Goal: Transaction & Acquisition: Purchase product/service

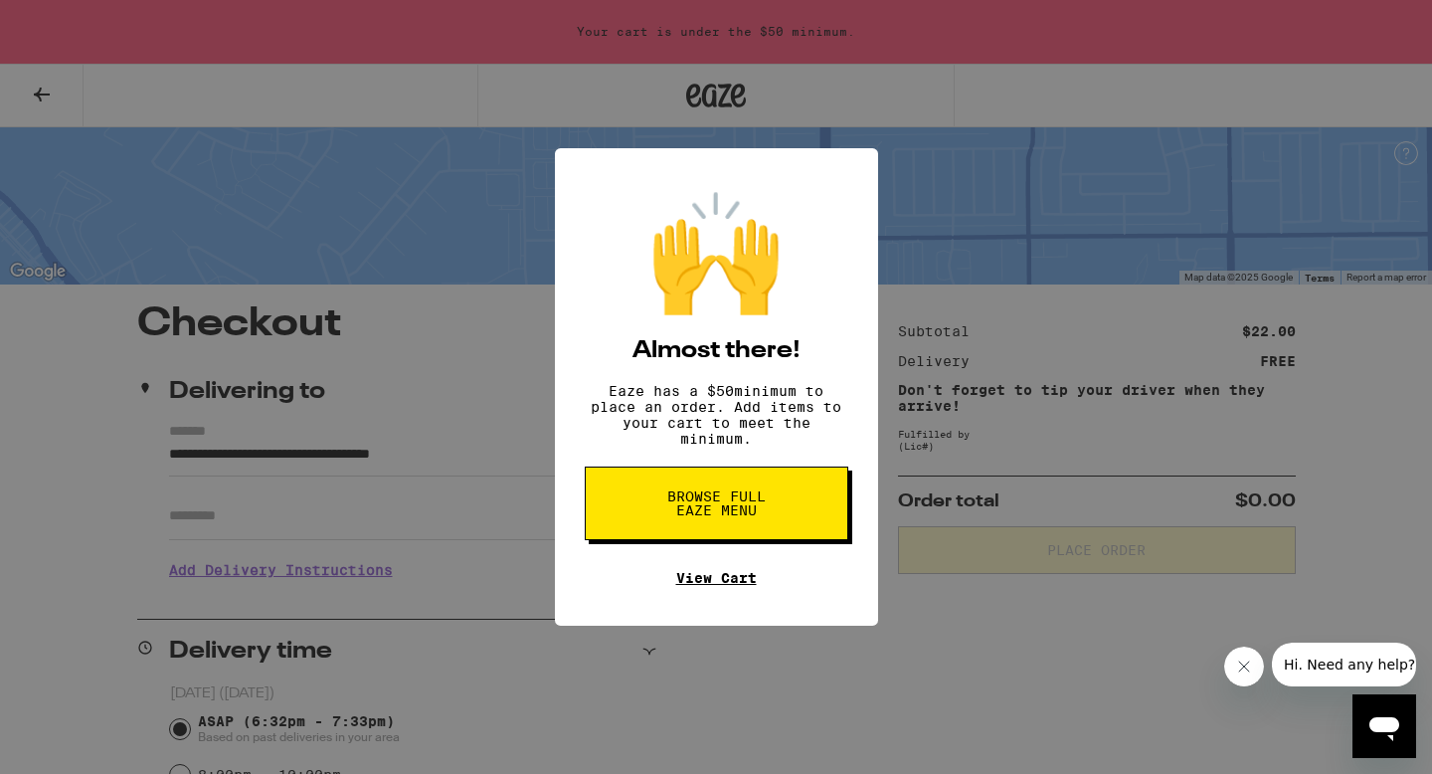
click at [687, 586] on link "View Cart" at bounding box center [716, 578] width 81 height 16
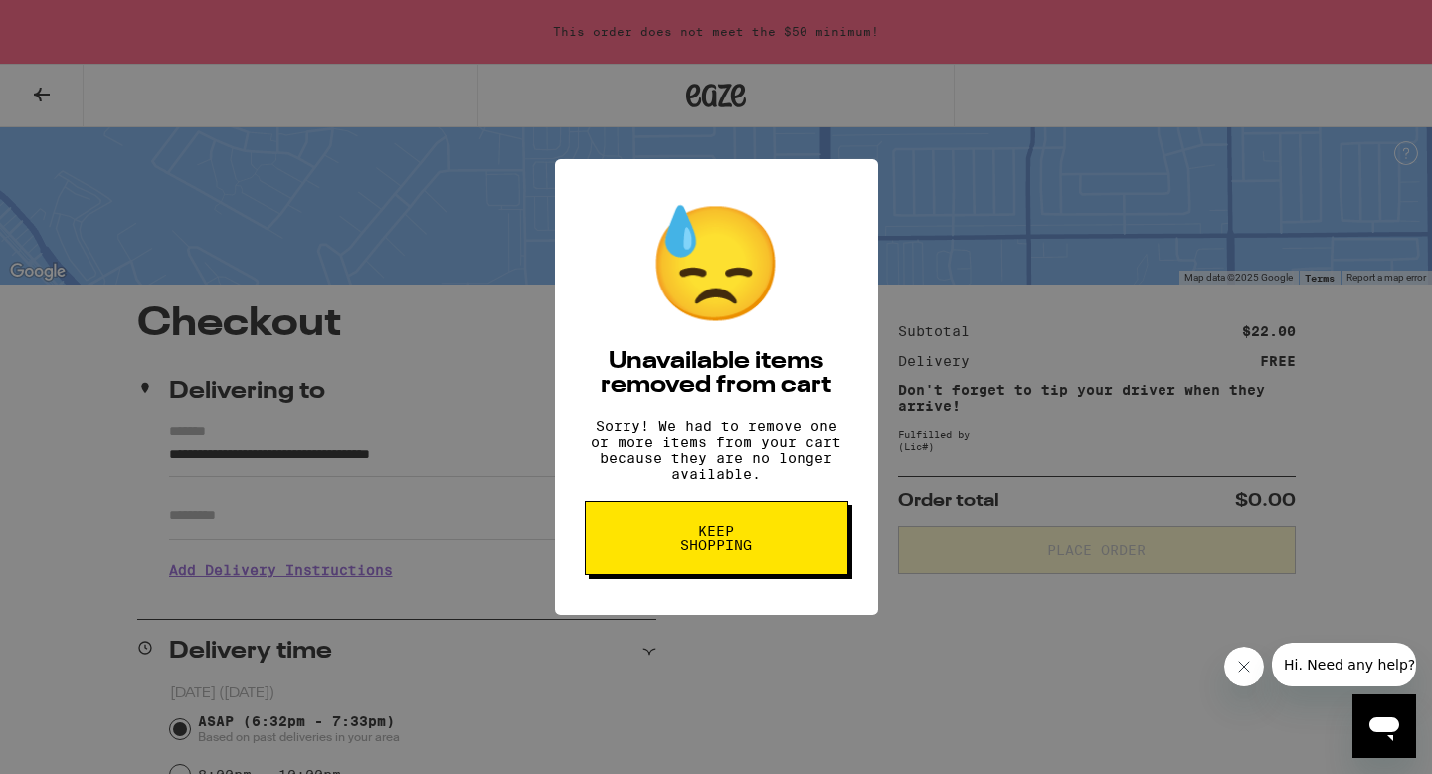
click at [650, 566] on button "Keep Shopping" at bounding box center [717, 538] width 264 height 74
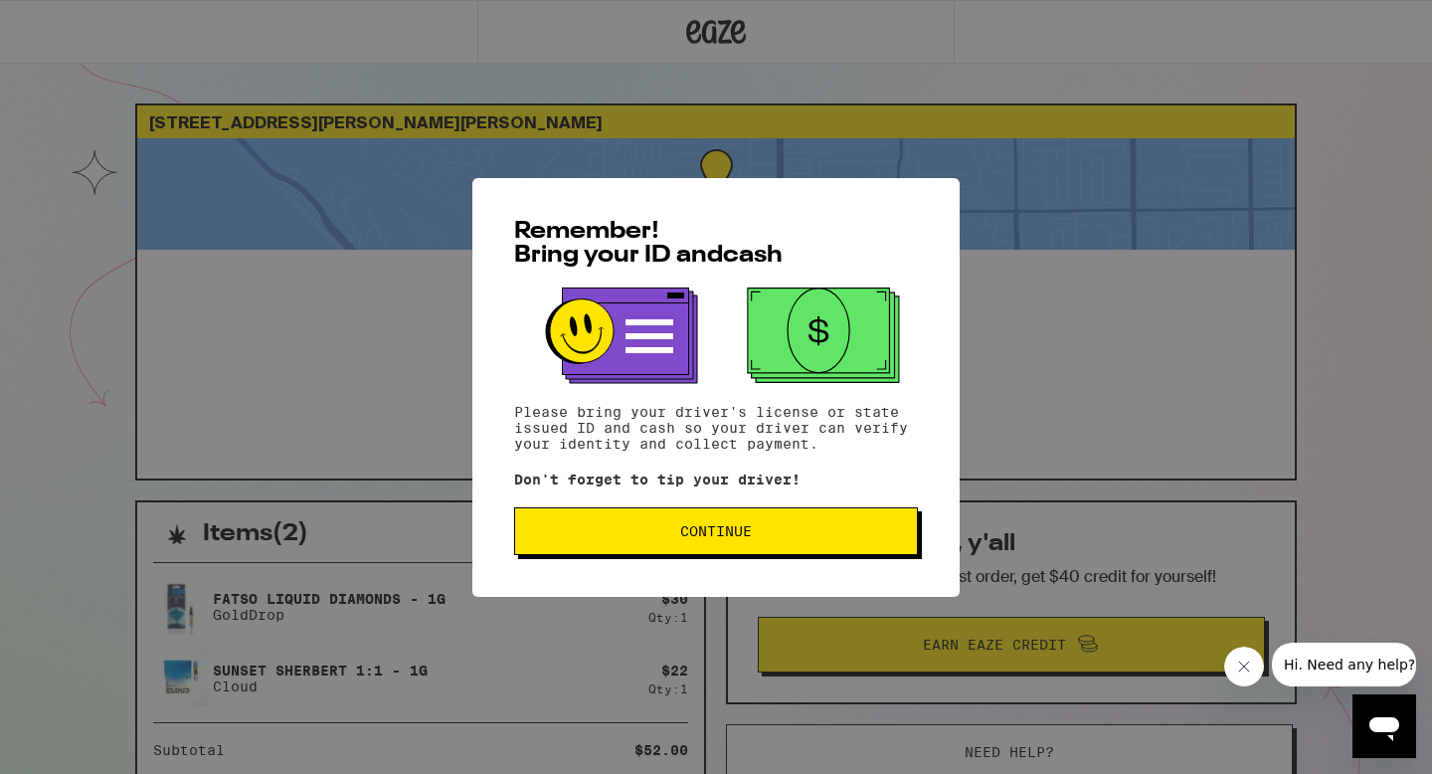
click at [617, 525] on button "Continue" at bounding box center [716, 531] width 404 height 48
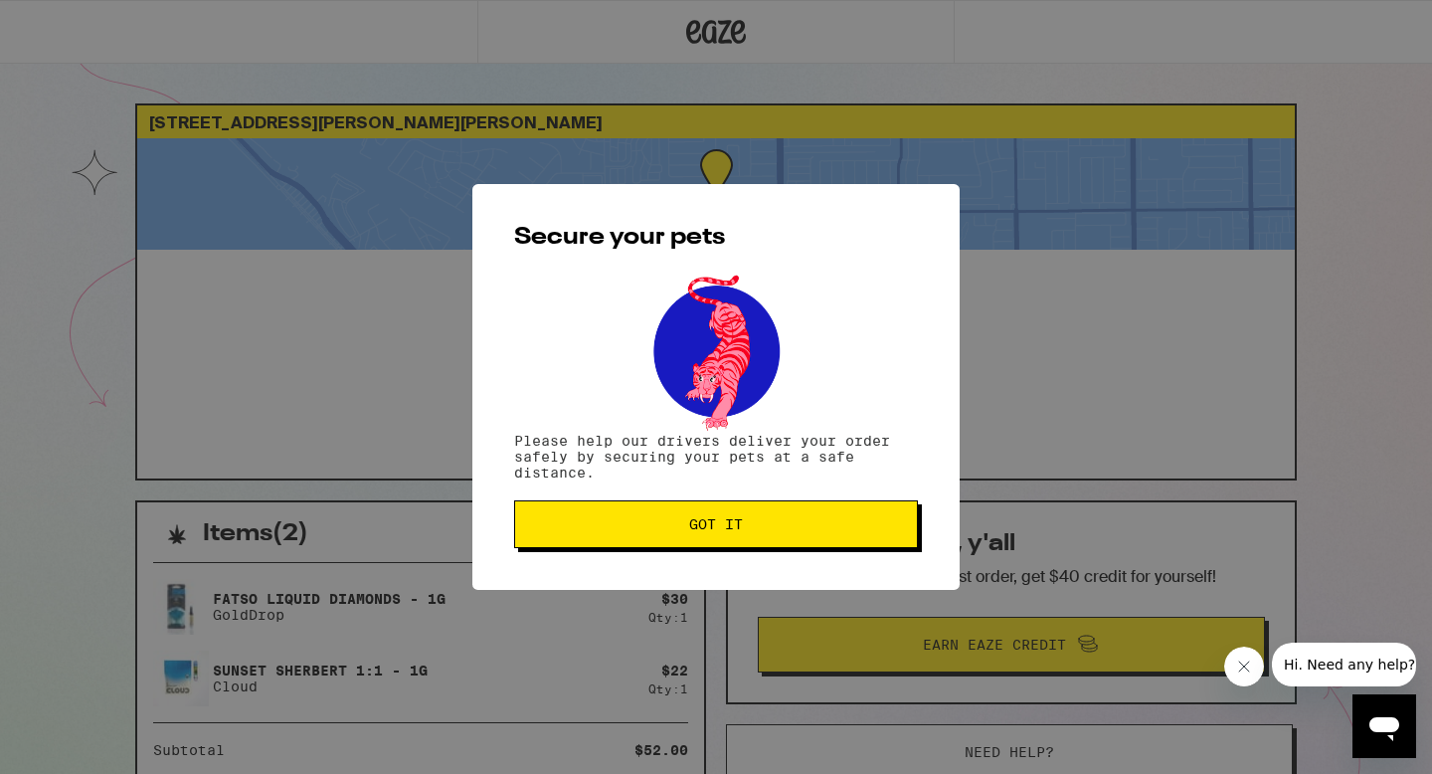
click at [617, 525] on span "Got it" at bounding box center [716, 524] width 370 height 14
